Goal: Information Seeking & Learning: Learn about a topic

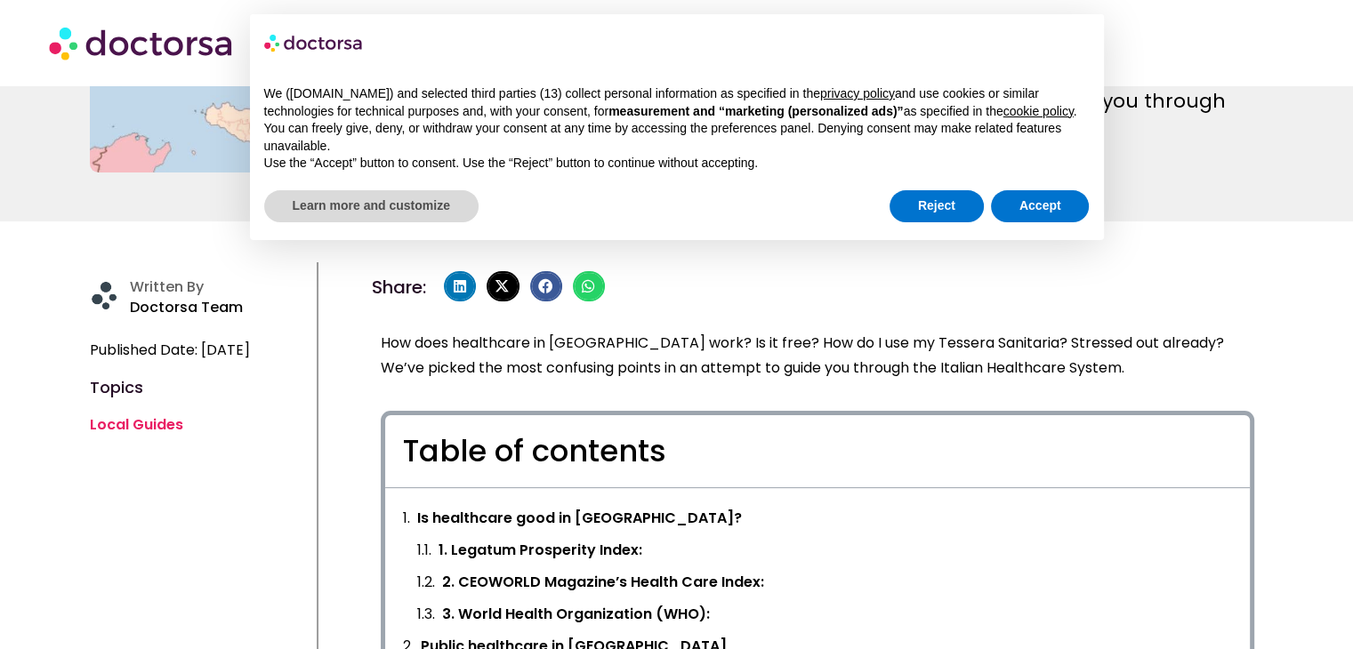
scroll to position [334, 0]
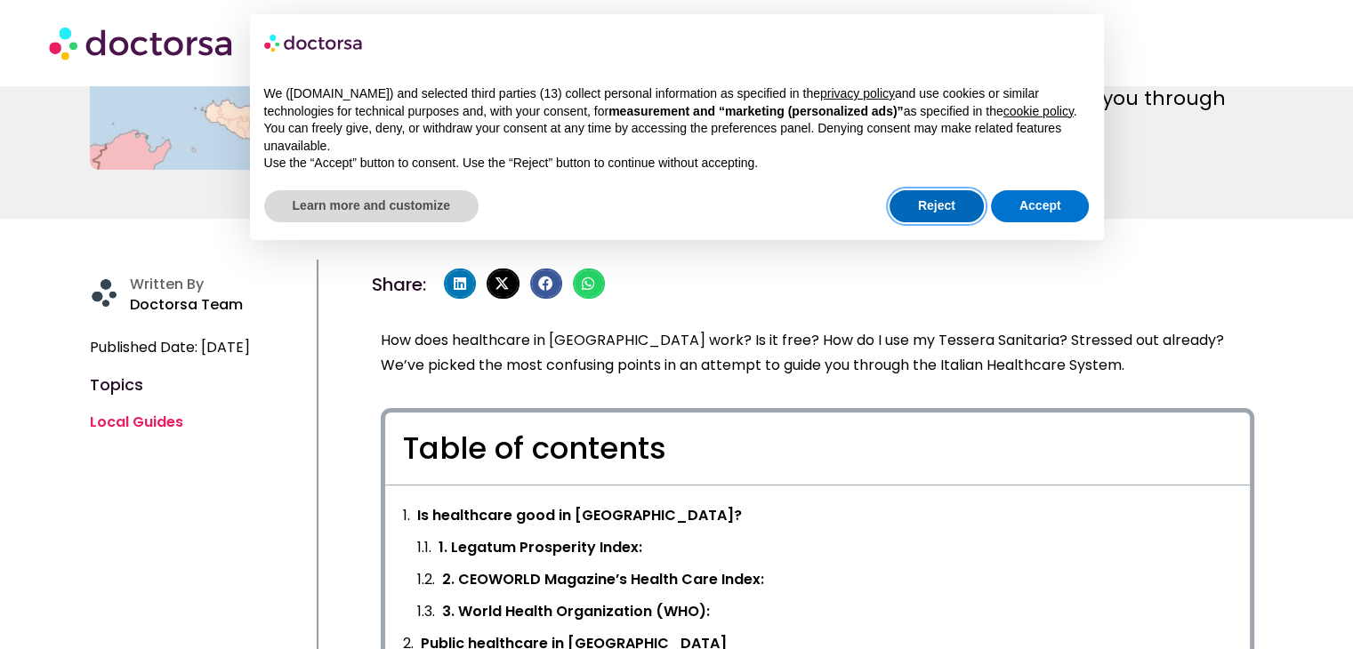
click at [961, 214] on button "Reject" at bounding box center [936, 206] width 94 height 32
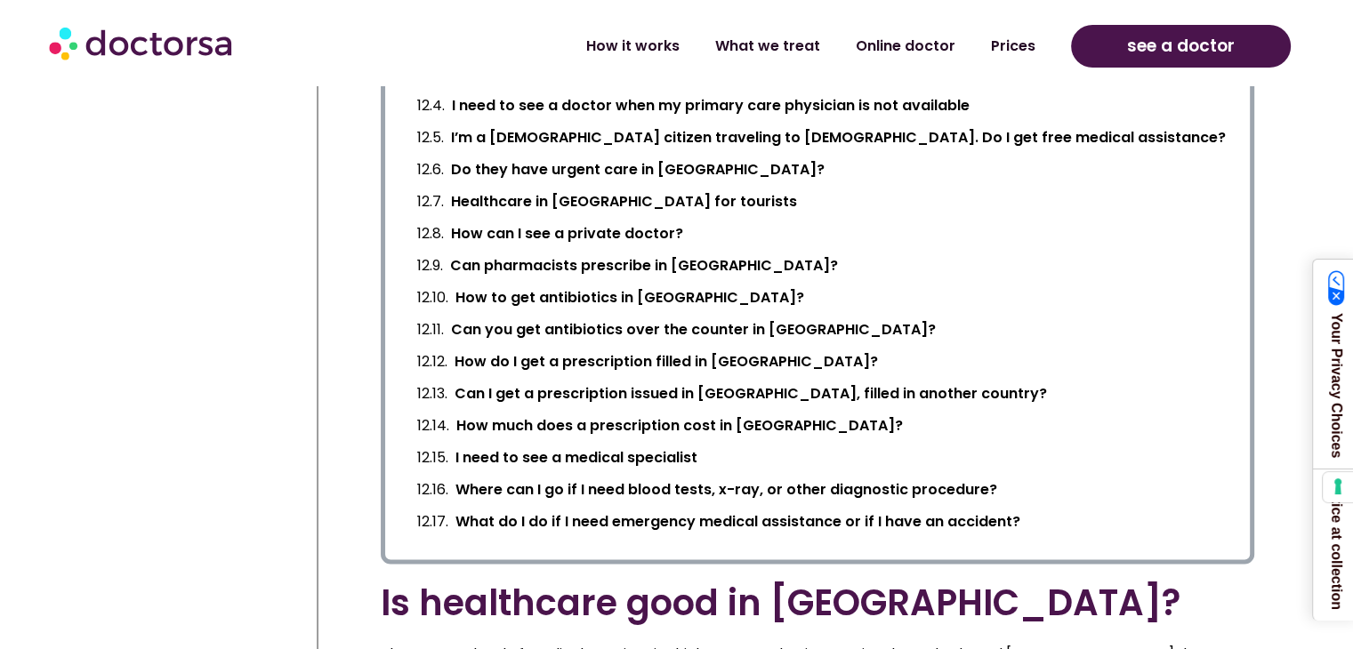
scroll to position [2664, 0]
click at [712, 523] on link "What do I do if I need emergency medical assistance or if I have an accident?" at bounding box center [737, 523] width 565 height 25
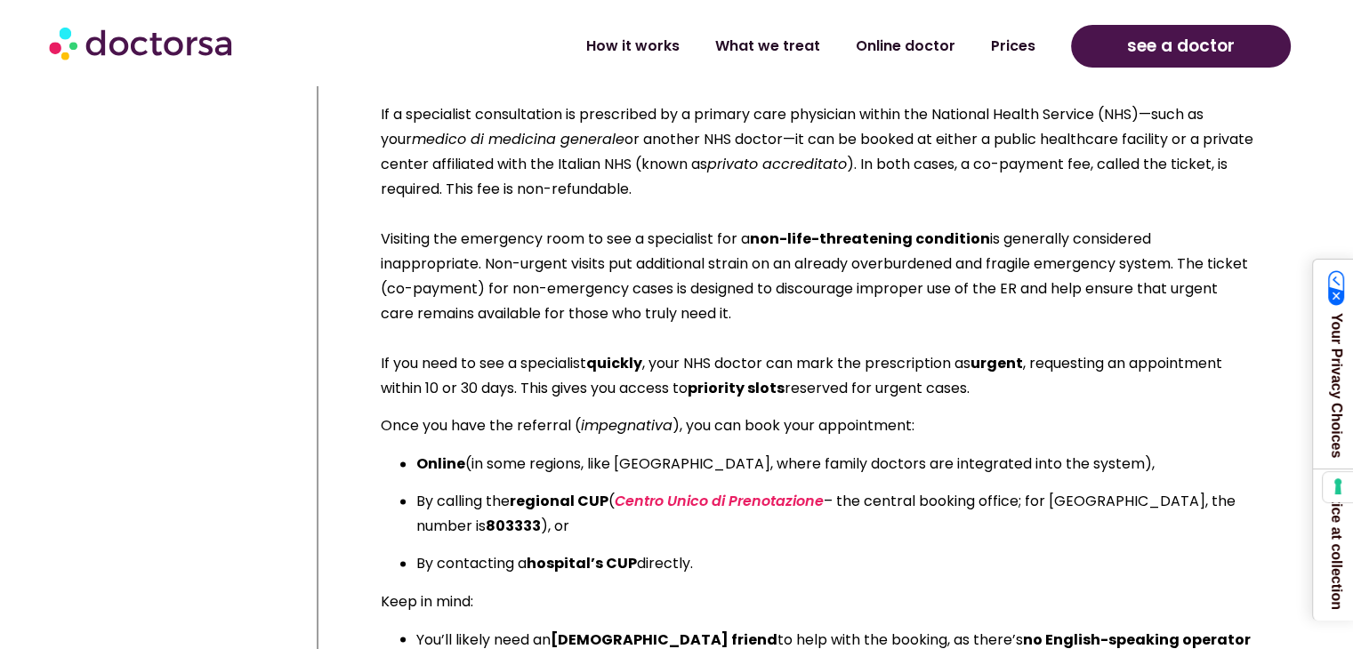
scroll to position [29808, 0]
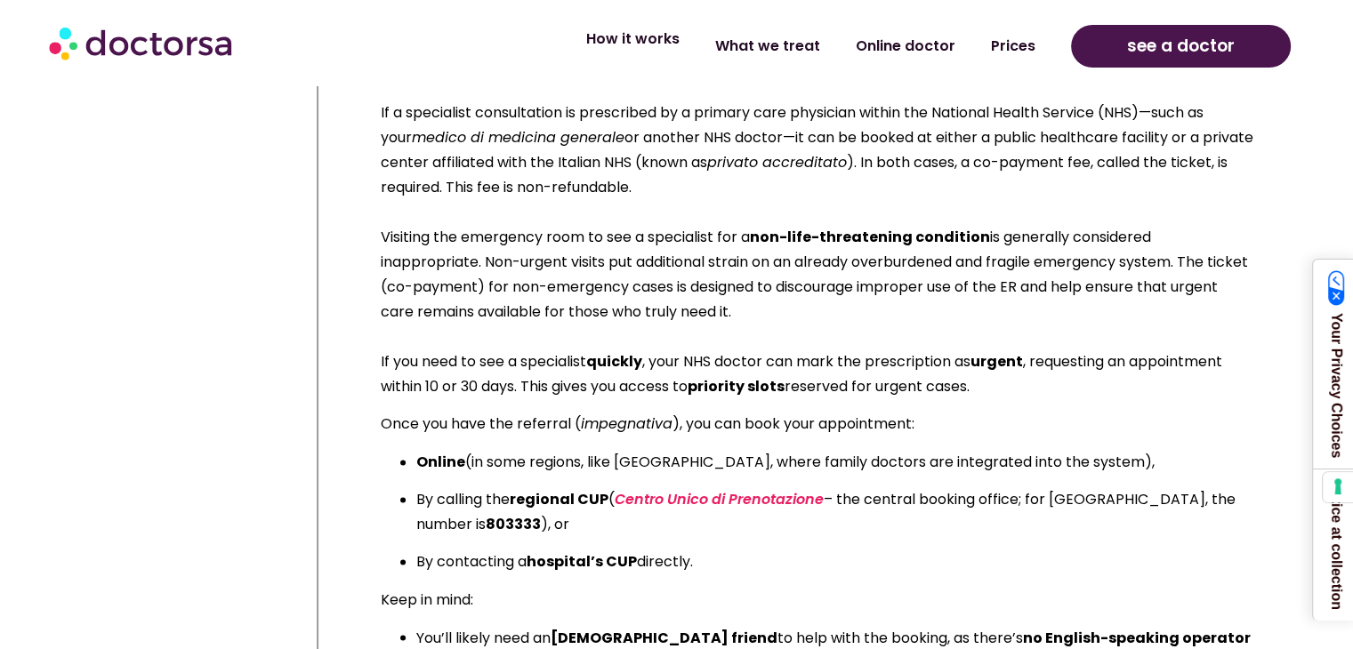
click at [665, 46] on link "How it works" at bounding box center [632, 39] width 129 height 41
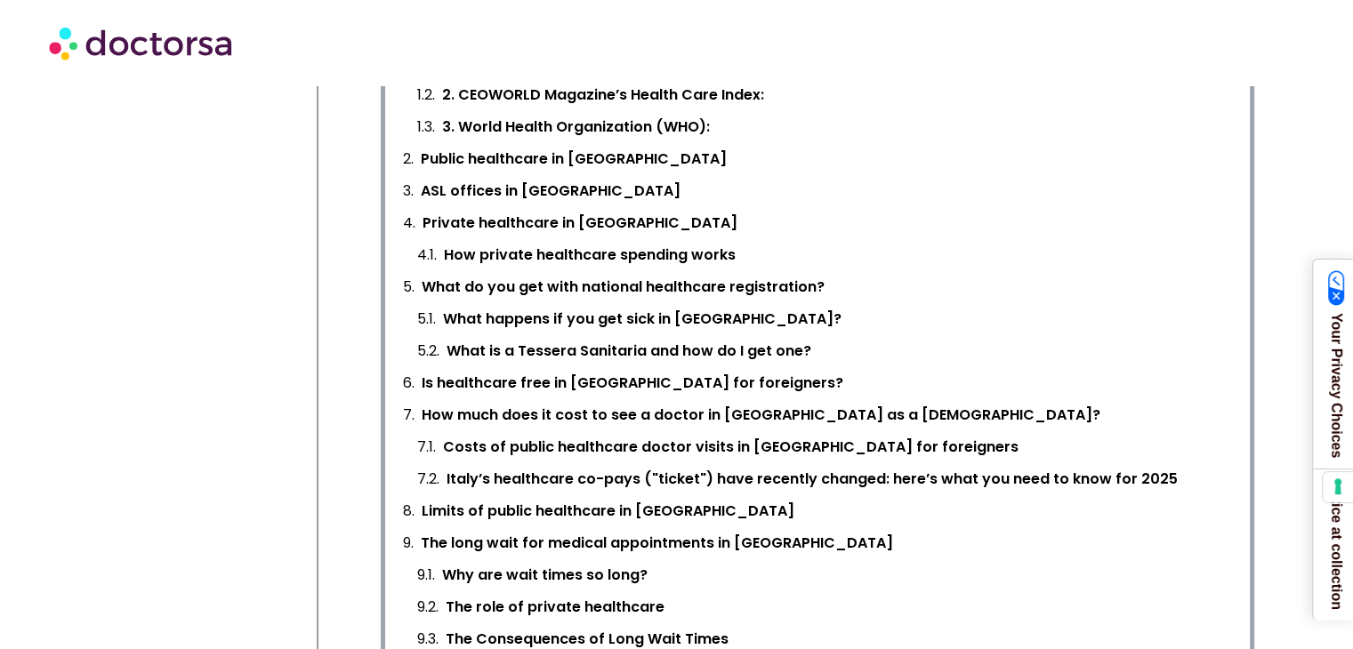
scroll to position [818, 0]
click at [437, 194] on link "ASL offices in [GEOGRAPHIC_DATA]" at bounding box center [551, 191] width 260 height 25
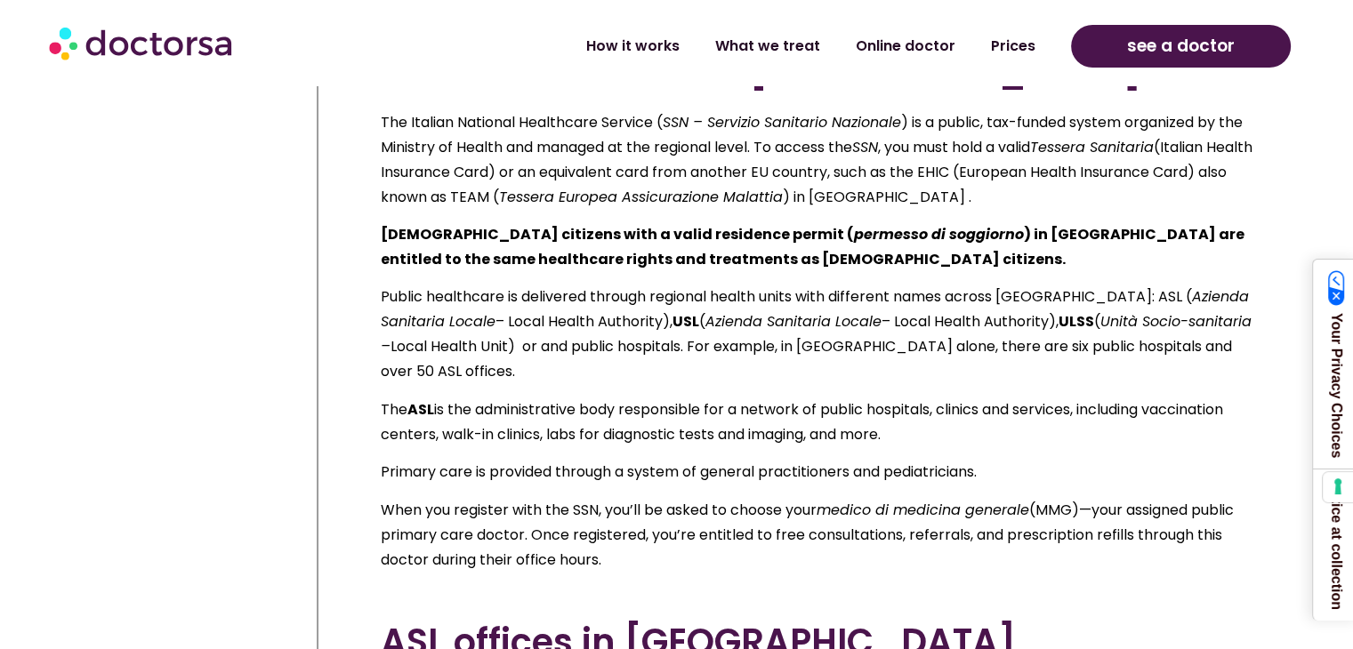
scroll to position [3722, 0]
